Goal: Register for event/course: Sign up to attend an event or enroll in a course

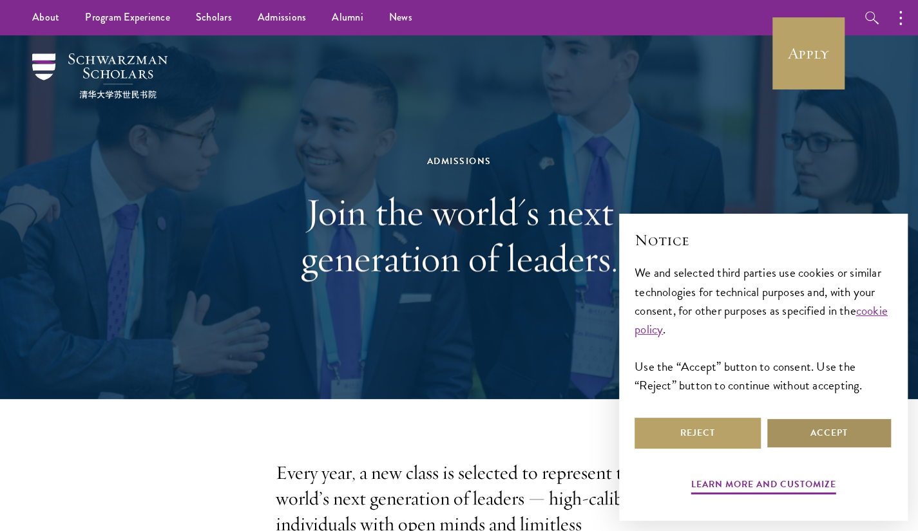
click at [841, 430] on button "Accept" at bounding box center [829, 433] width 126 height 31
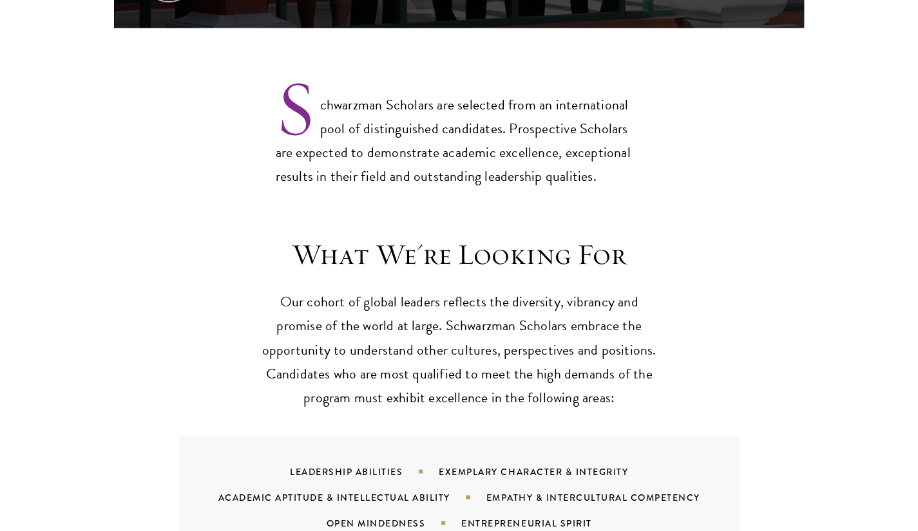
scroll to position [1031, 0]
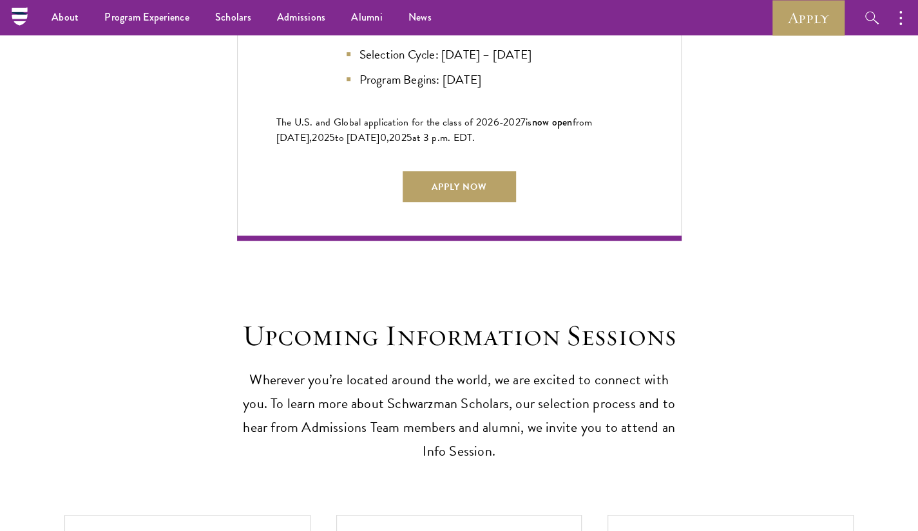
scroll to position [3092, 0]
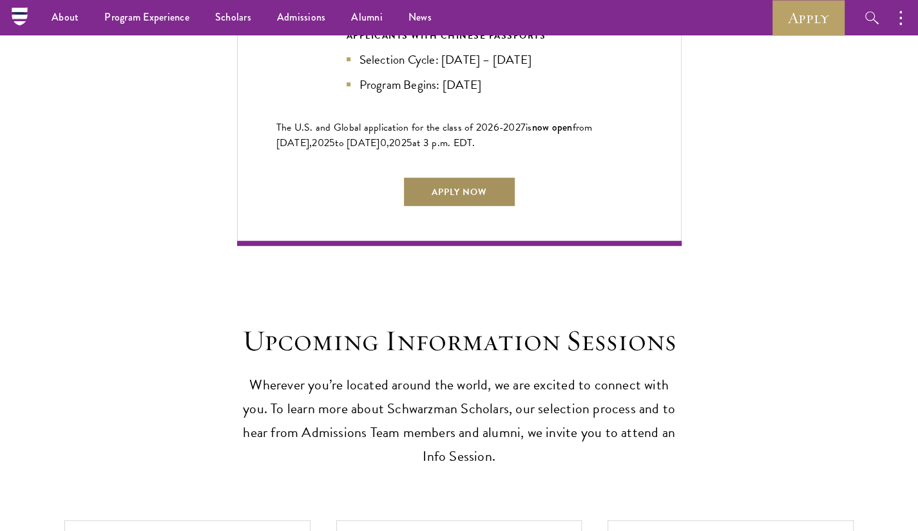
click at [503, 176] on link "Apply Now" at bounding box center [459, 191] width 113 height 31
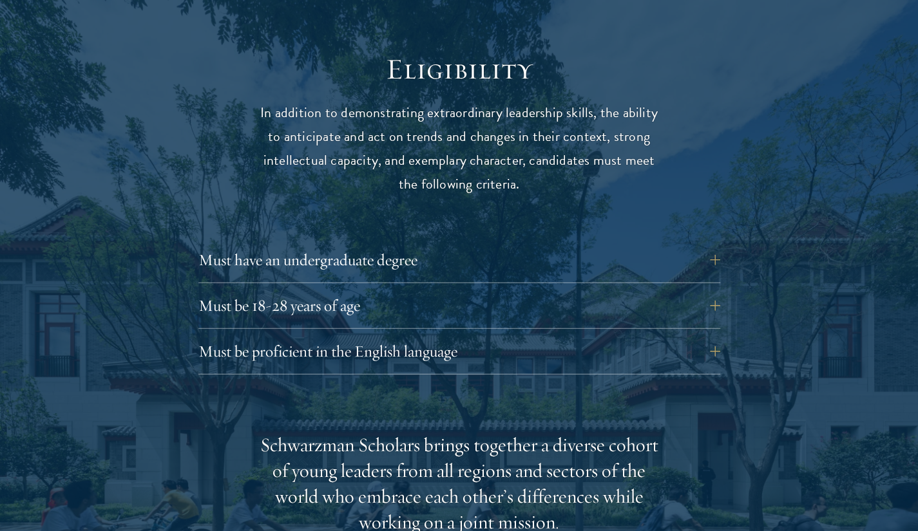
scroll to position [1675, 0]
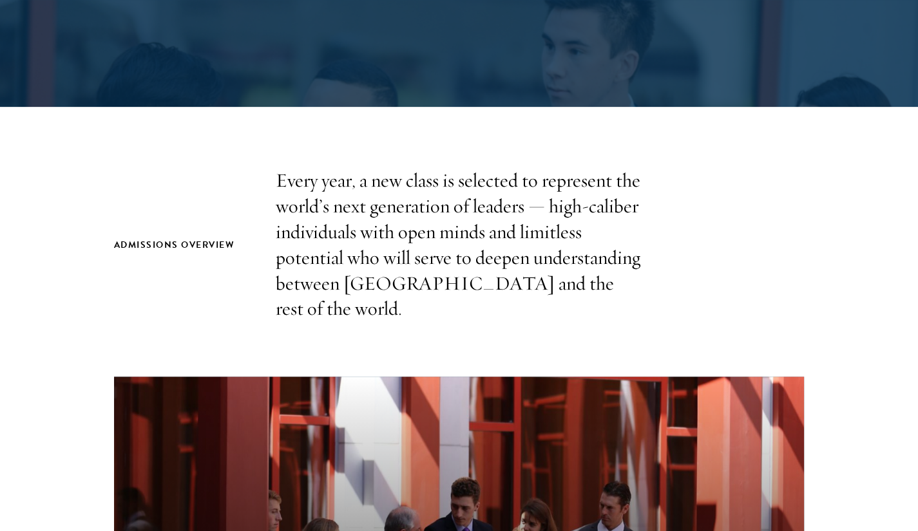
scroll to position [451, 0]
